Goal: Information Seeking & Learning: Learn about a topic

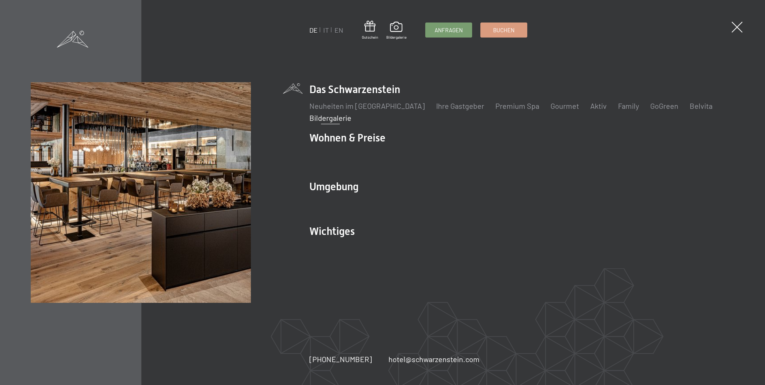
click at [747, 30] on div "DE IT EN Gutschein Bildergalerie Anfragen Buchen DE IT EN Das Schwarzenstein Ne…" at bounding box center [382, 192] width 765 height 385
click at [735, 30] on span at bounding box center [736, 27] width 15 height 15
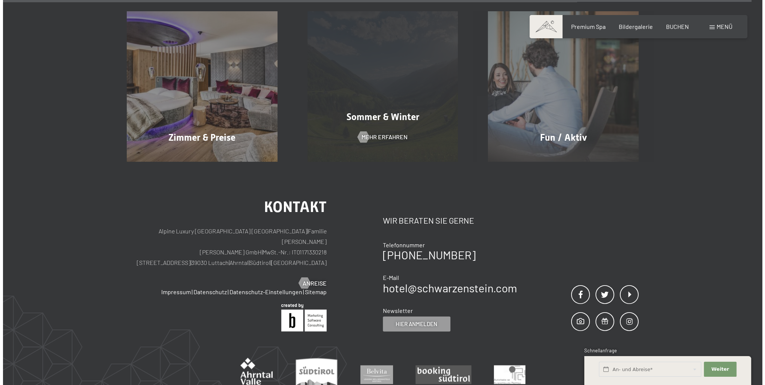
scroll to position [9299, 0]
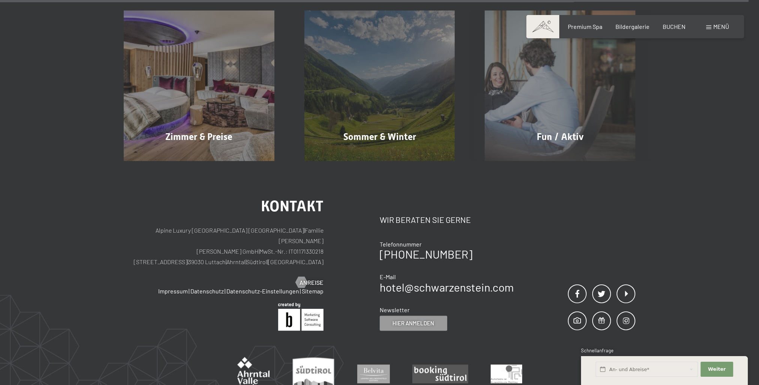
click at [725, 24] on span "Menü" at bounding box center [722, 26] width 16 height 7
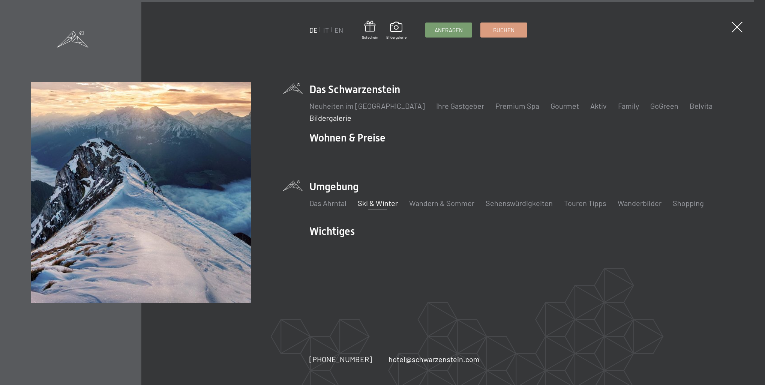
click at [371, 203] on link "Ski & Winter" at bounding box center [378, 202] width 40 height 9
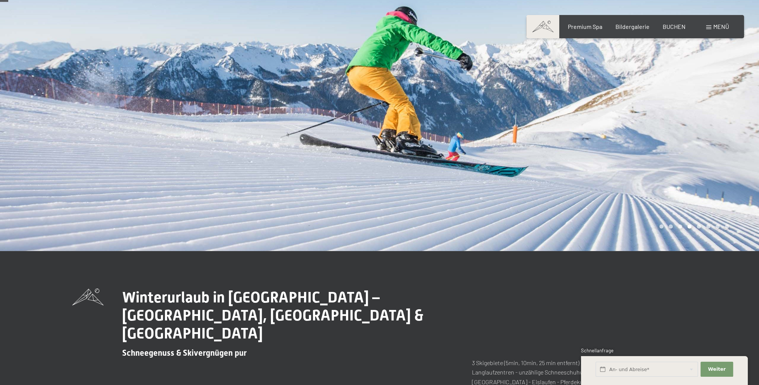
click at [700, 148] on div at bounding box center [570, 106] width 380 height 289
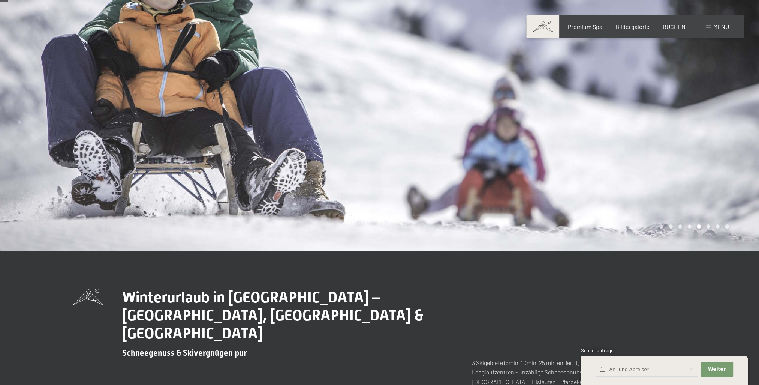
scroll to position [38, 0]
click at [686, 185] on div at bounding box center [570, 106] width 380 height 289
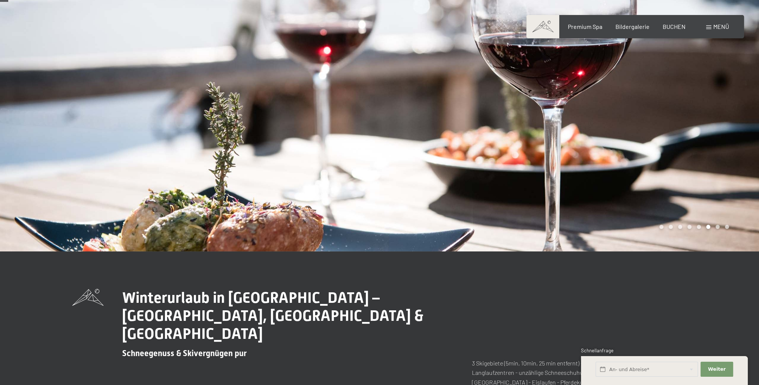
click at [686, 185] on div at bounding box center [570, 106] width 380 height 289
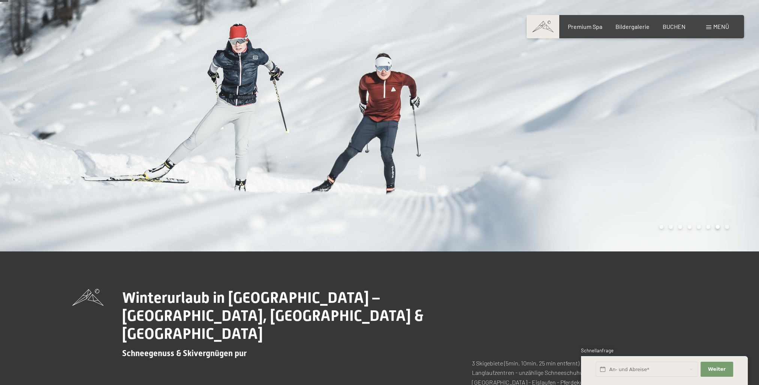
click at [686, 185] on div at bounding box center [570, 106] width 380 height 289
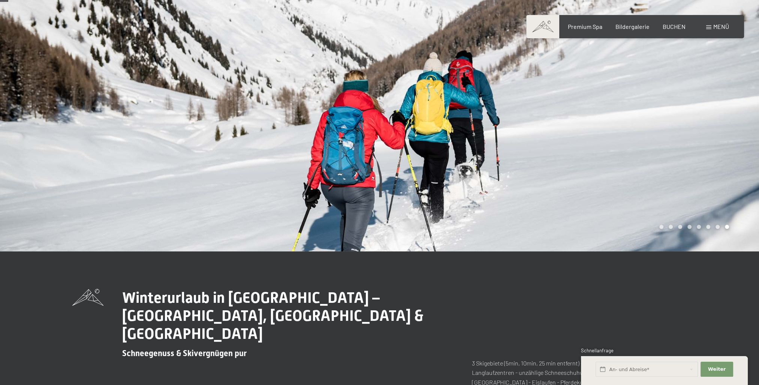
click at [686, 185] on div at bounding box center [570, 106] width 380 height 289
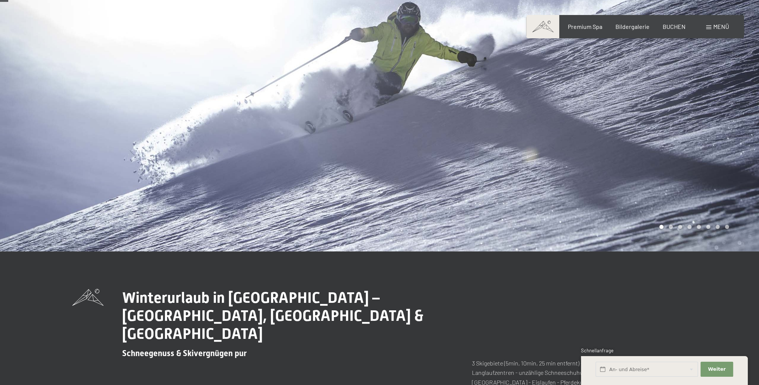
click at [686, 185] on div at bounding box center [570, 106] width 380 height 289
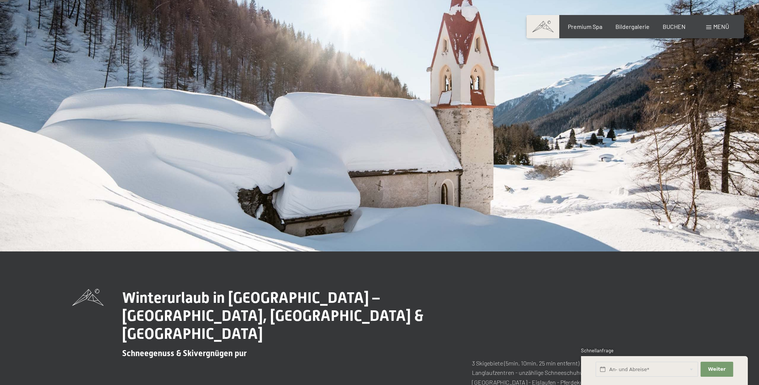
click at [686, 185] on div at bounding box center [570, 106] width 380 height 289
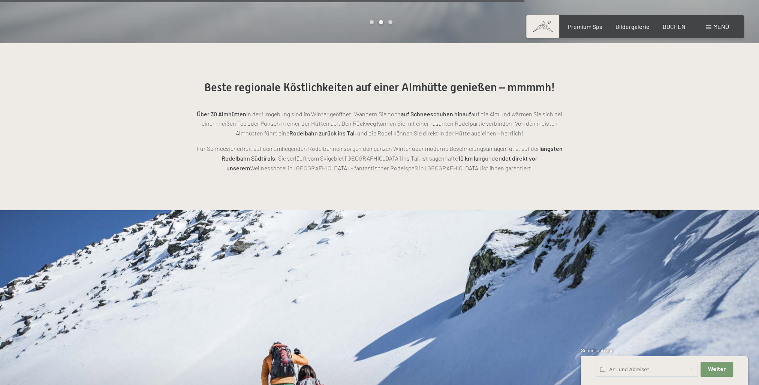
scroll to position [1912, 0]
click at [722, 29] on span "Menü" at bounding box center [722, 26] width 16 height 7
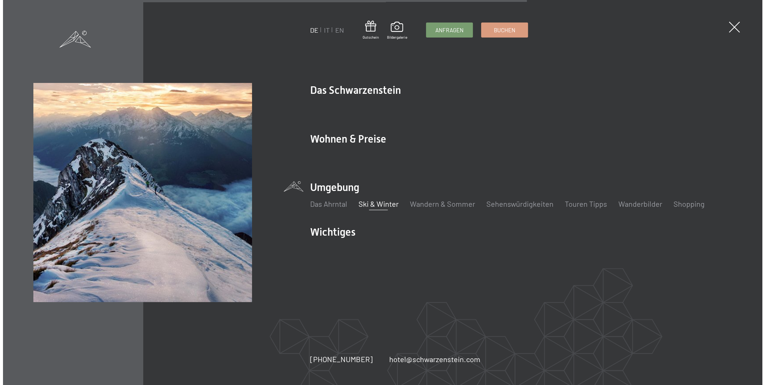
scroll to position [1915, 0]
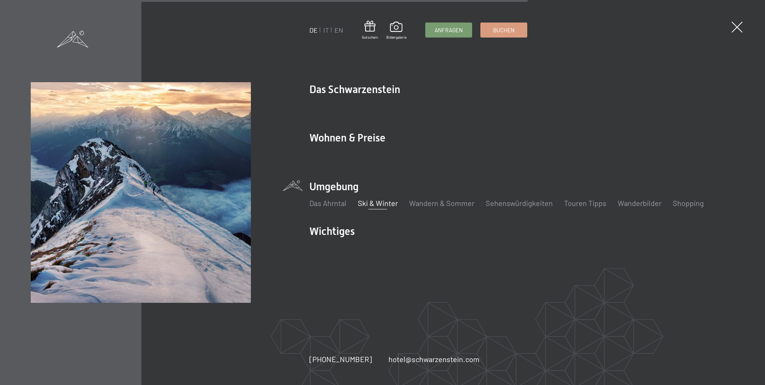
click at [372, 204] on link "Ski & Winter" at bounding box center [378, 202] width 40 height 9
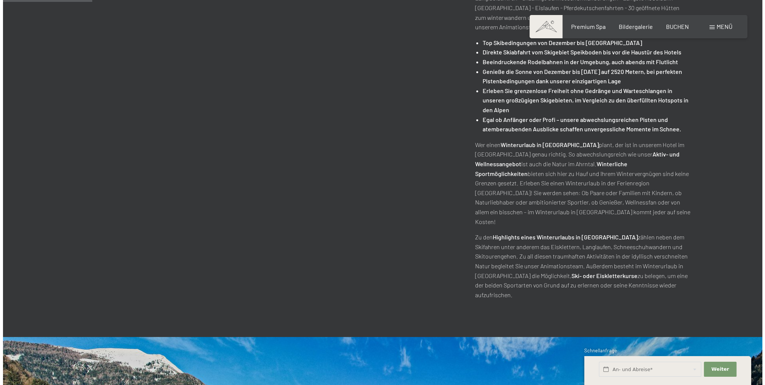
scroll to position [412, 0]
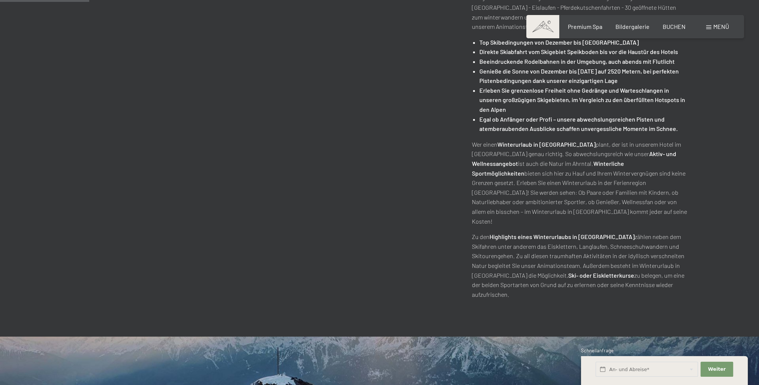
click at [717, 28] on span "Menü" at bounding box center [722, 26] width 16 height 7
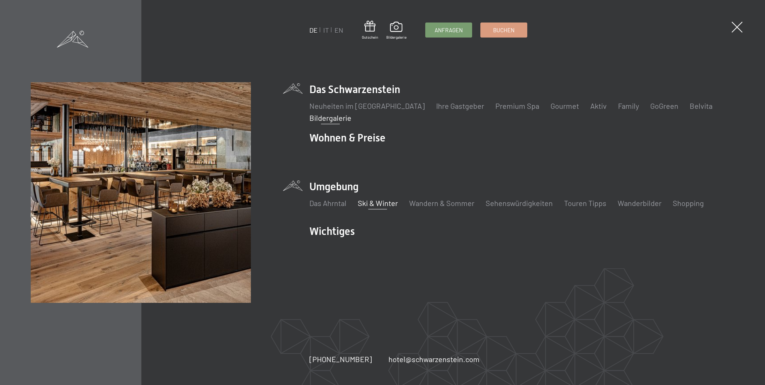
click at [331, 117] on link "Bildergalerie" at bounding box center [330, 117] width 42 height 9
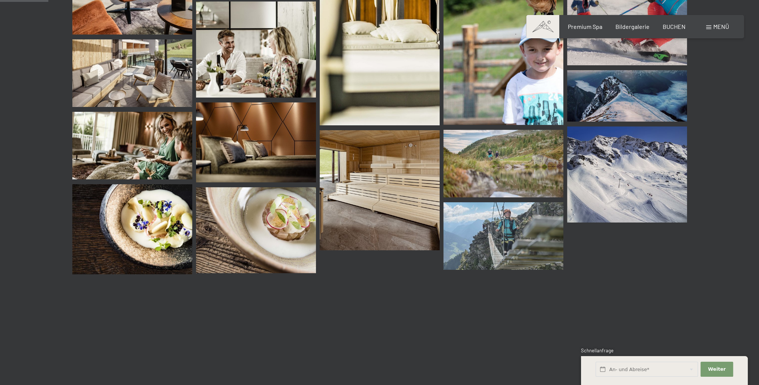
scroll to position [599, 0]
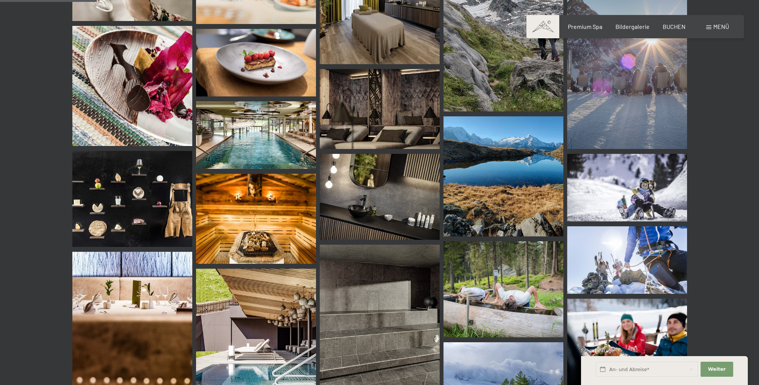
click at [271, 138] on img at bounding box center [256, 135] width 120 height 68
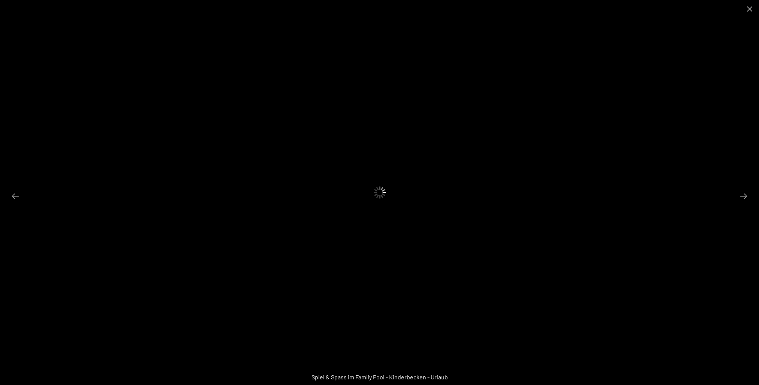
scroll to position [1199, 0]
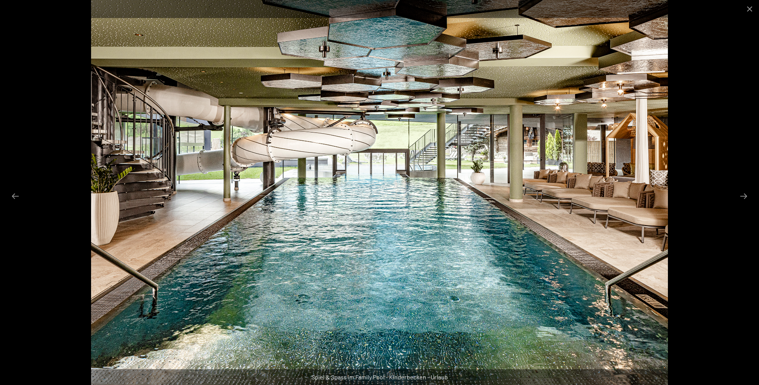
click at [734, 200] on div at bounding box center [379, 192] width 759 height 385
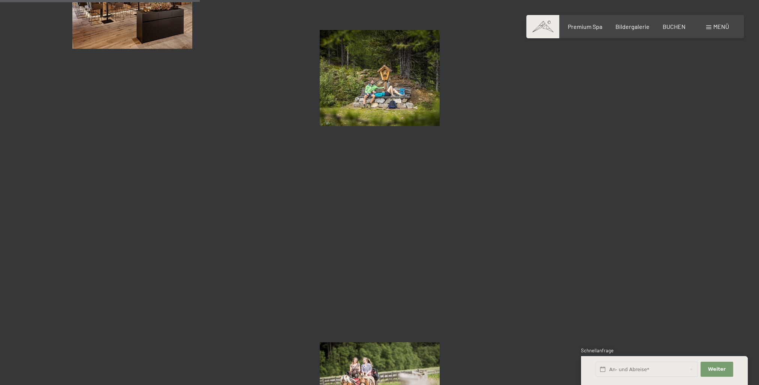
scroll to position [2473, 0]
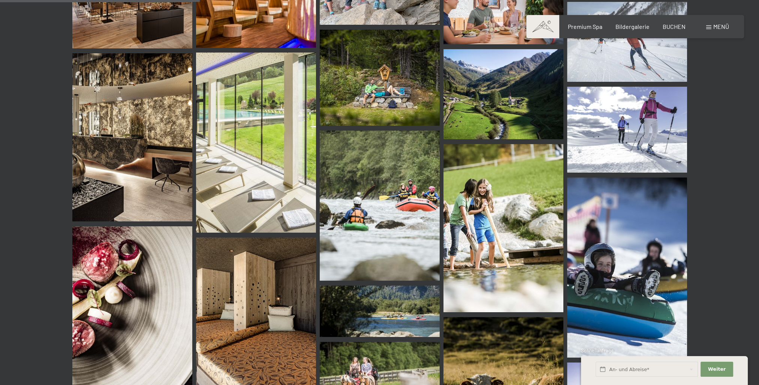
click at [729, 25] on div "Buchen Anfragen Premium Spa Bildergalerie BUCHEN Menü DE IT EN Gutschein Bilder…" at bounding box center [636, 27] width 188 height 8
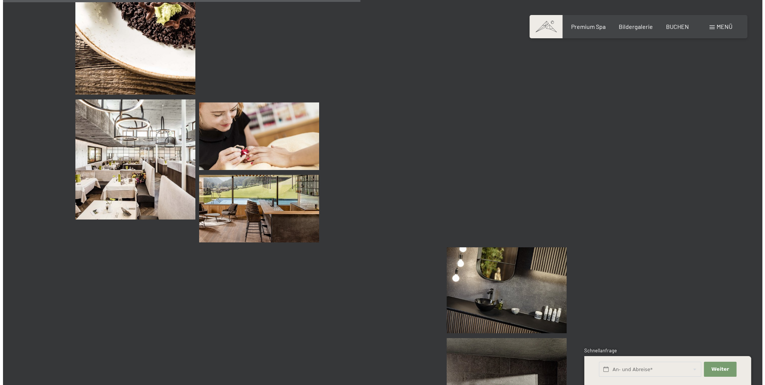
scroll to position [4423, 0]
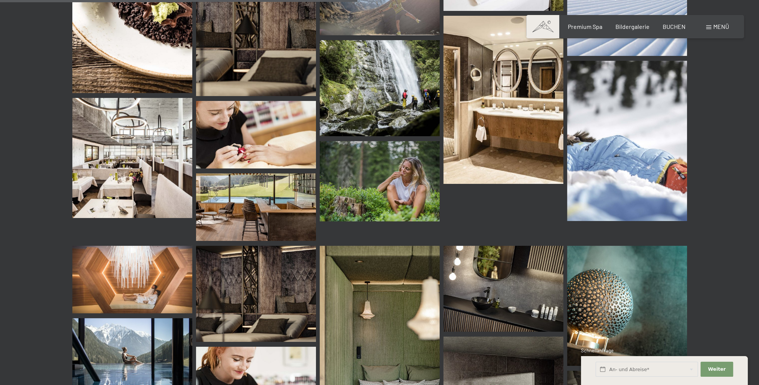
click at [714, 28] on span "Menü" at bounding box center [722, 26] width 16 height 7
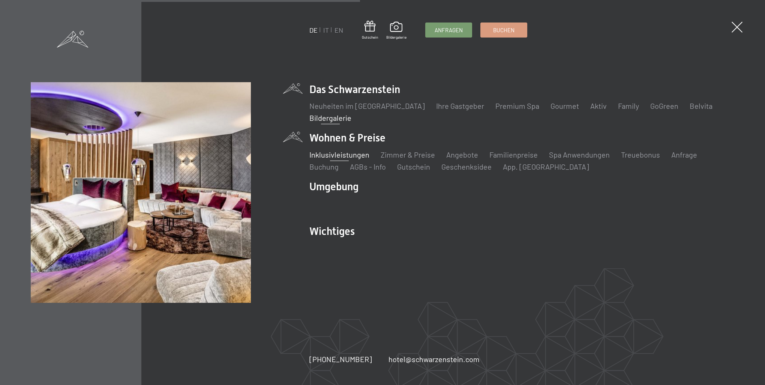
click at [330, 154] on link "Inklusivleistungen" at bounding box center [339, 154] width 60 height 9
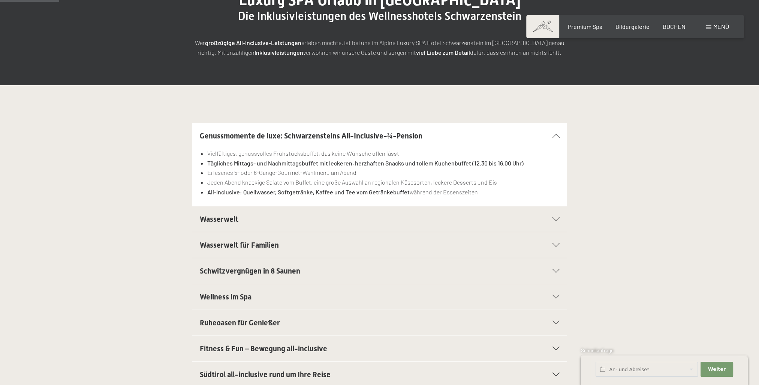
scroll to position [112, 0]
click at [310, 222] on h2 "Wasserwelt" at bounding box center [362, 218] width 324 height 11
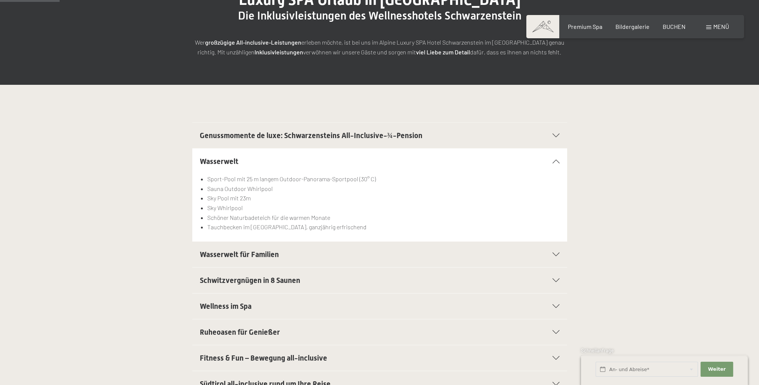
click at [273, 257] on span "Wasserwelt für Familien" at bounding box center [239, 254] width 79 height 9
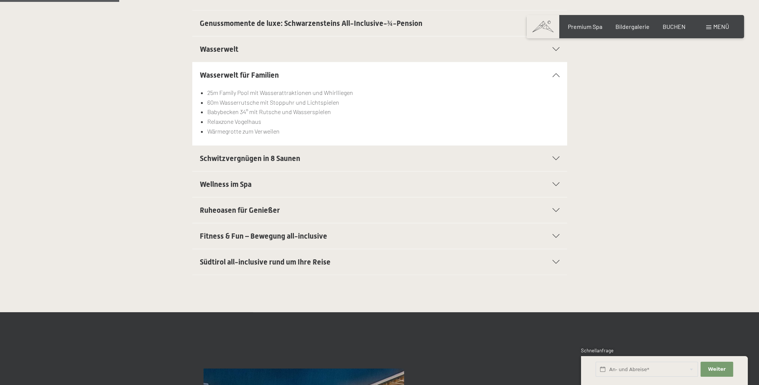
scroll to position [225, 0]
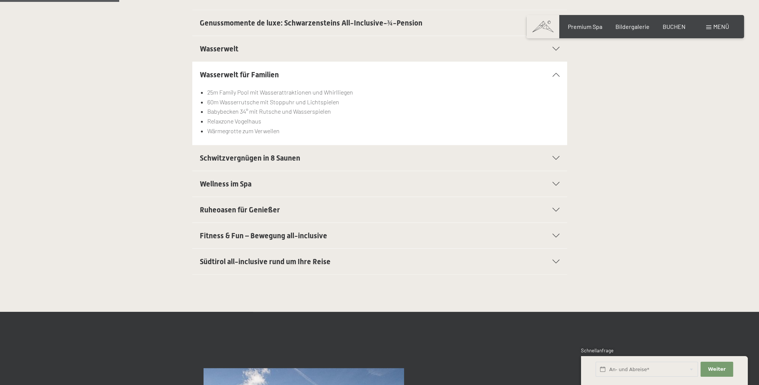
click at [336, 258] on h2 "Südtirol all-inclusive rund um Ihre Reise" at bounding box center [362, 261] width 324 height 11
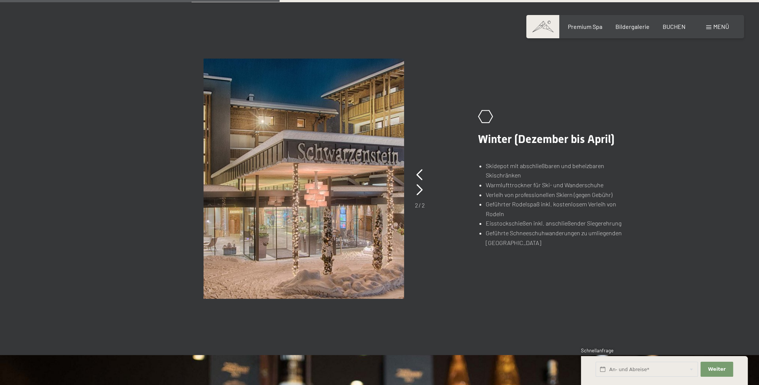
scroll to position [525, 0]
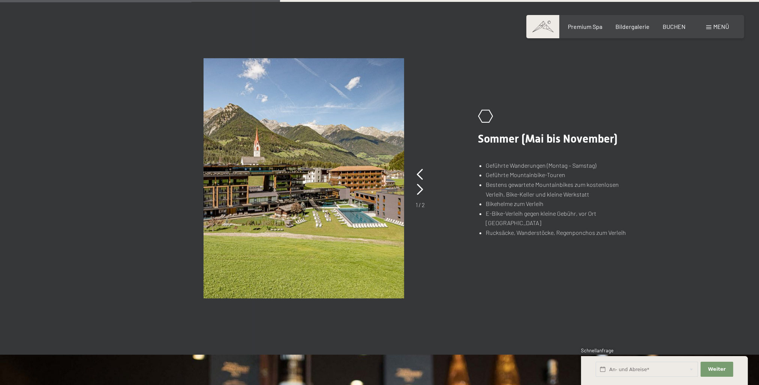
click at [423, 176] on div "1 / 2" at bounding box center [420, 188] width 9 height 42
click at [420, 177] on icon at bounding box center [420, 174] width 6 height 11
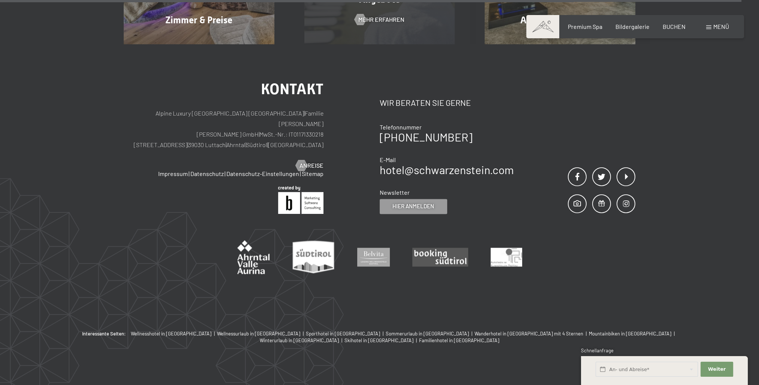
scroll to position [1456, 0]
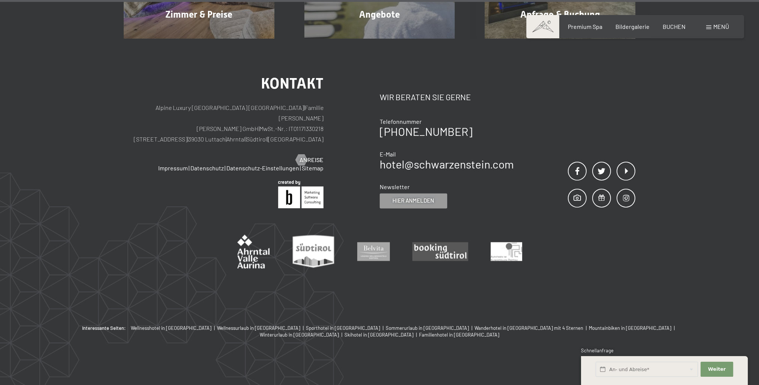
click at [720, 24] on span "Menü" at bounding box center [722, 26] width 16 height 7
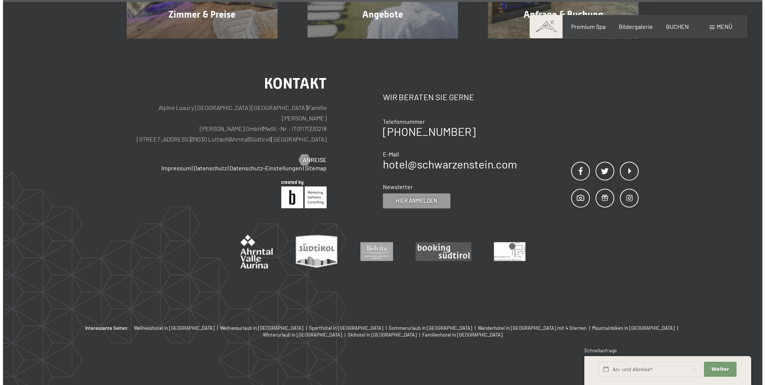
scroll to position [1459, 0]
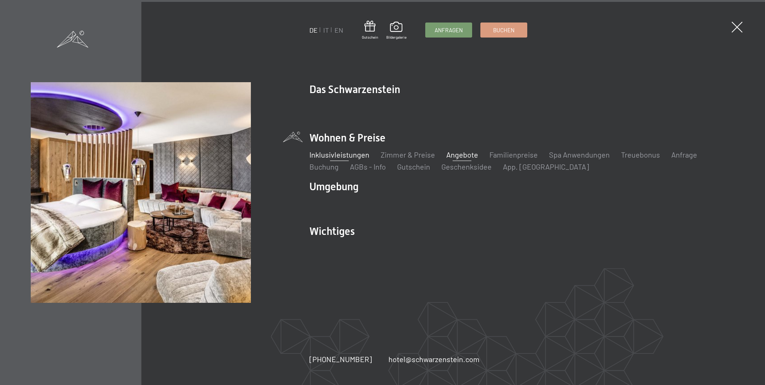
click at [464, 152] on link "Angebote" at bounding box center [462, 154] width 32 height 9
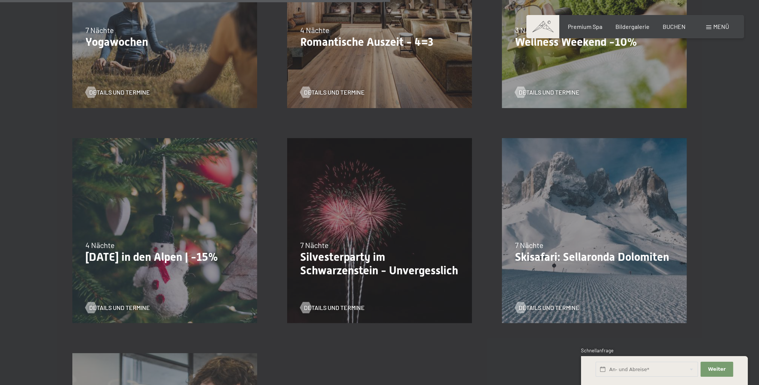
scroll to position [750, 0]
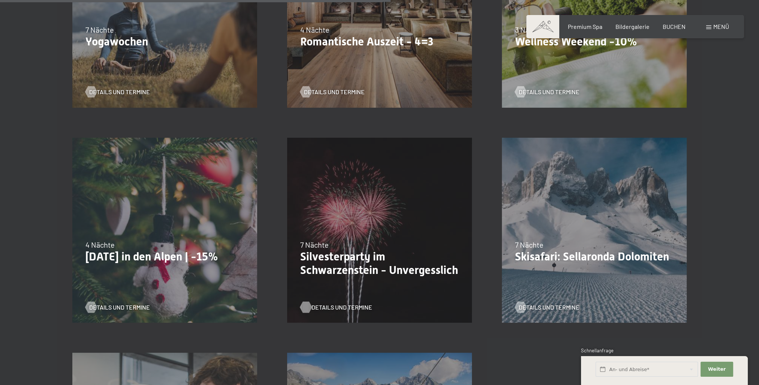
click at [354, 307] on span "Details und Termine" at bounding box center [342, 307] width 61 height 8
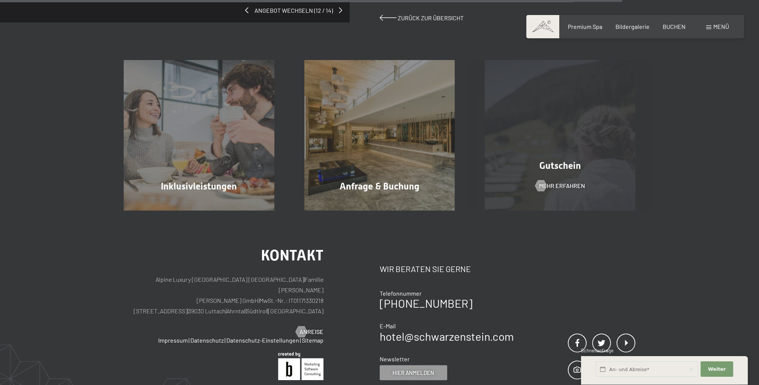
scroll to position [786, 0]
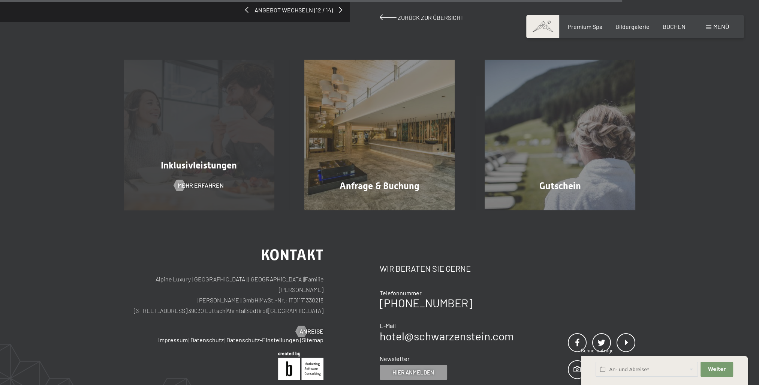
click at [180, 165] on span "Inklusivleistungen" at bounding box center [199, 165] width 76 height 11
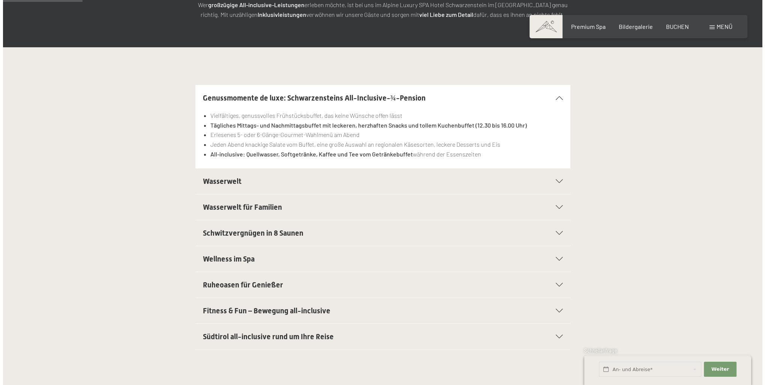
scroll to position [150, 0]
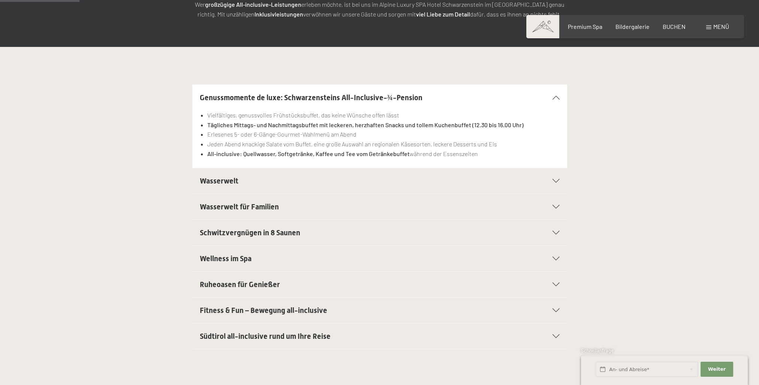
click at [530, 287] on div "Ruheoasen für Genießer" at bounding box center [380, 285] width 360 height 26
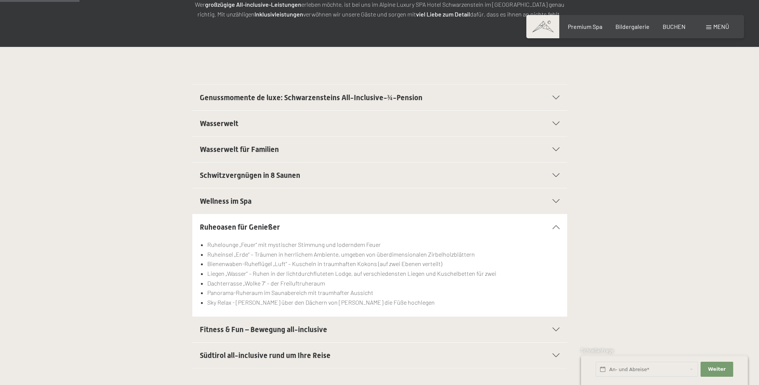
click at [709, 26] on span at bounding box center [709, 28] width 5 height 4
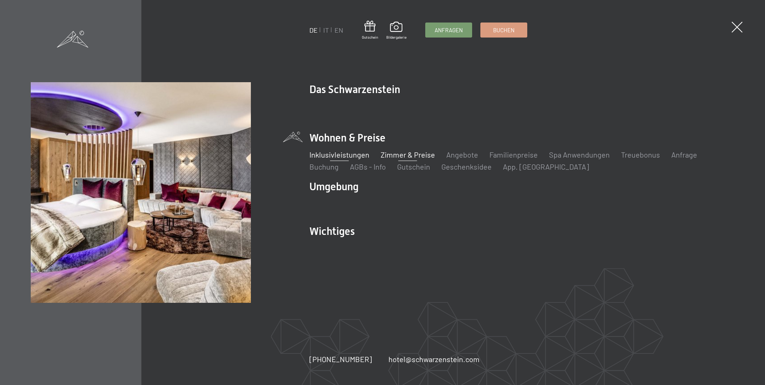
click at [415, 155] on link "Zimmer & Preise" at bounding box center [408, 154] width 54 height 9
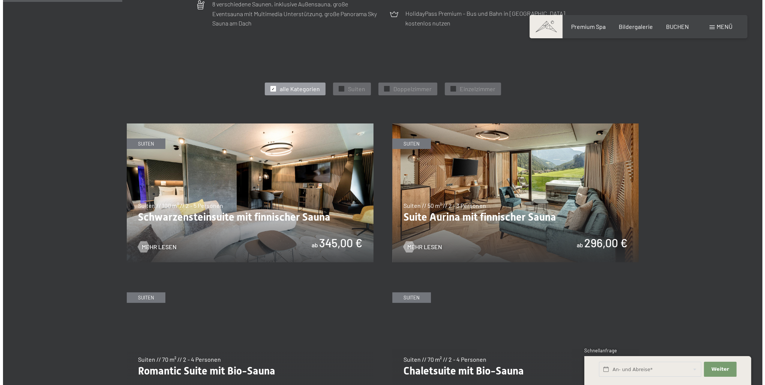
scroll to position [375, 0]
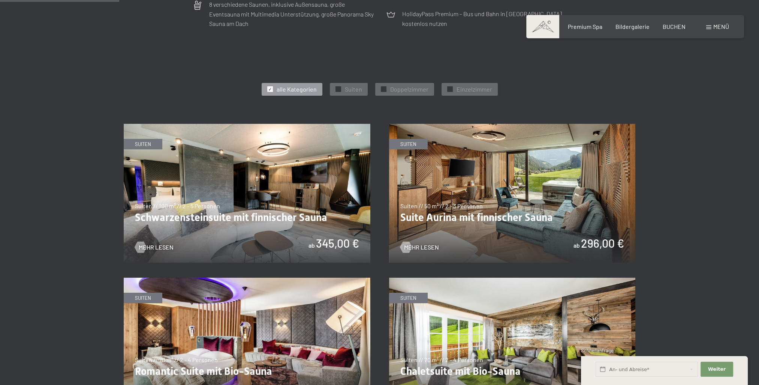
click at [724, 26] on span "Menü" at bounding box center [722, 26] width 16 height 7
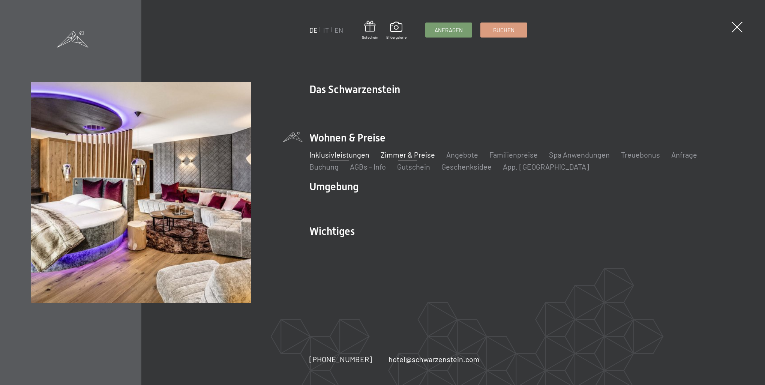
click at [330, 154] on link "Inklusivleistungen" at bounding box center [339, 154] width 60 height 9
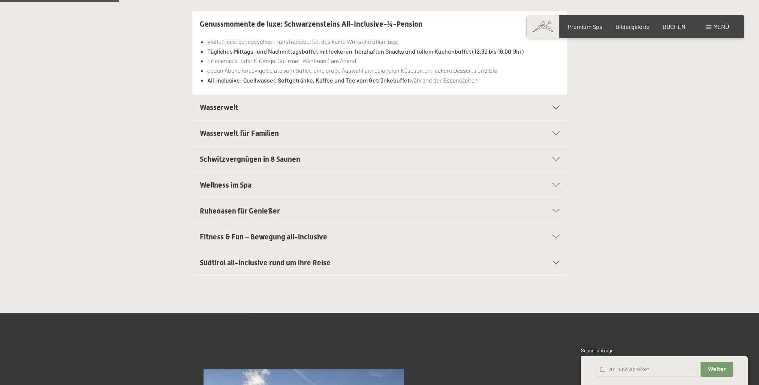
scroll to position [224, 0]
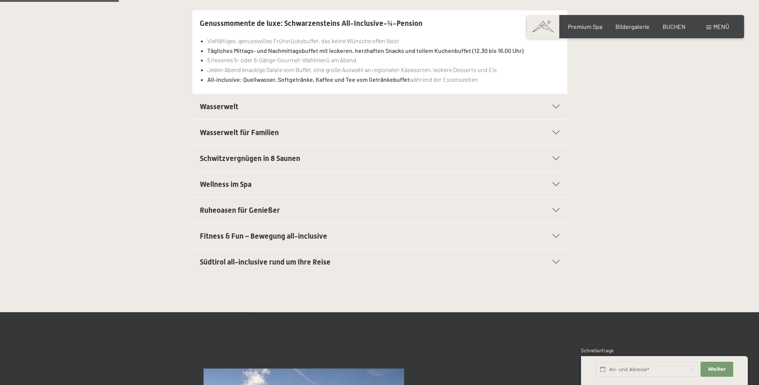
click at [551, 29] on span at bounding box center [543, 26] width 33 height 23
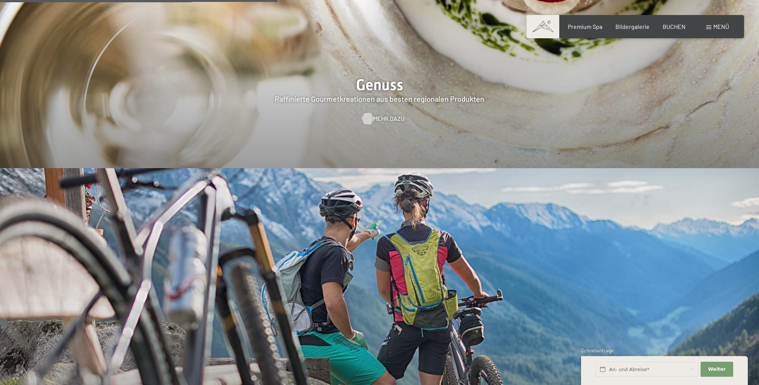
scroll to position [1575, 0]
click at [381, 114] on span "Mehr dazu" at bounding box center [389, 118] width 31 height 8
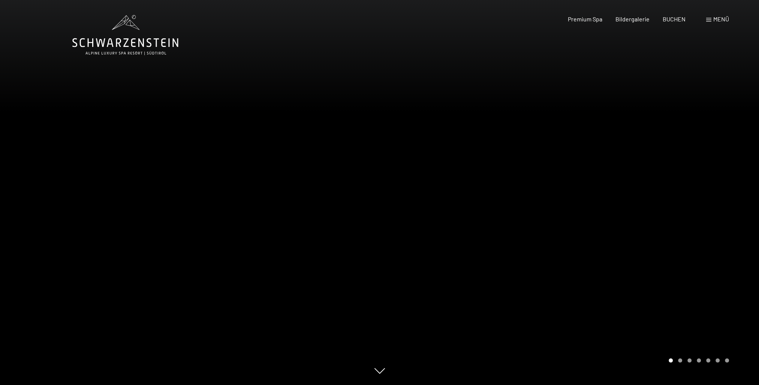
click at [719, 20] on span "Menü" at bounding box center [722, 18] width 16 height 7
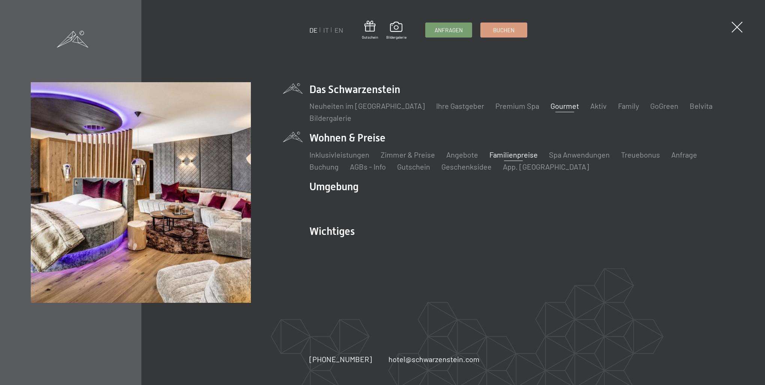
click at [505, 153] on link "Familienpreise" at bounding box center [513, 154] width 48 height 9
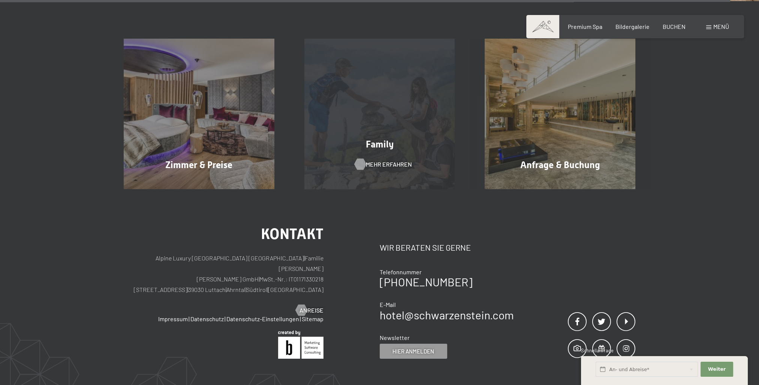
scroll to position [3149, 0]
click at [383, 160] on span "Mehr erfahren" at bounding box center [389, 164] width 46 height 8
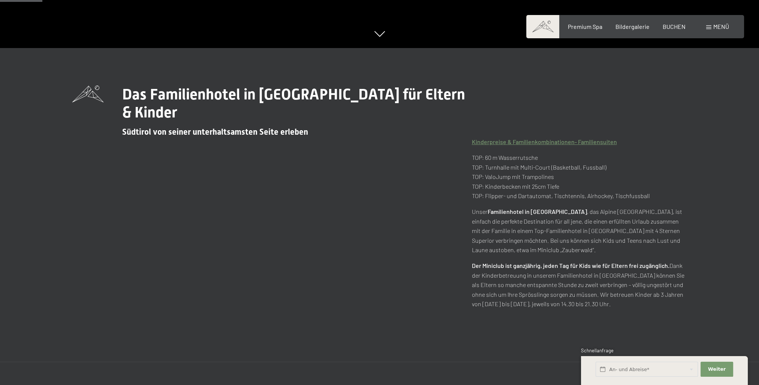
scroll to position [338, 0]
